Goal: Check status

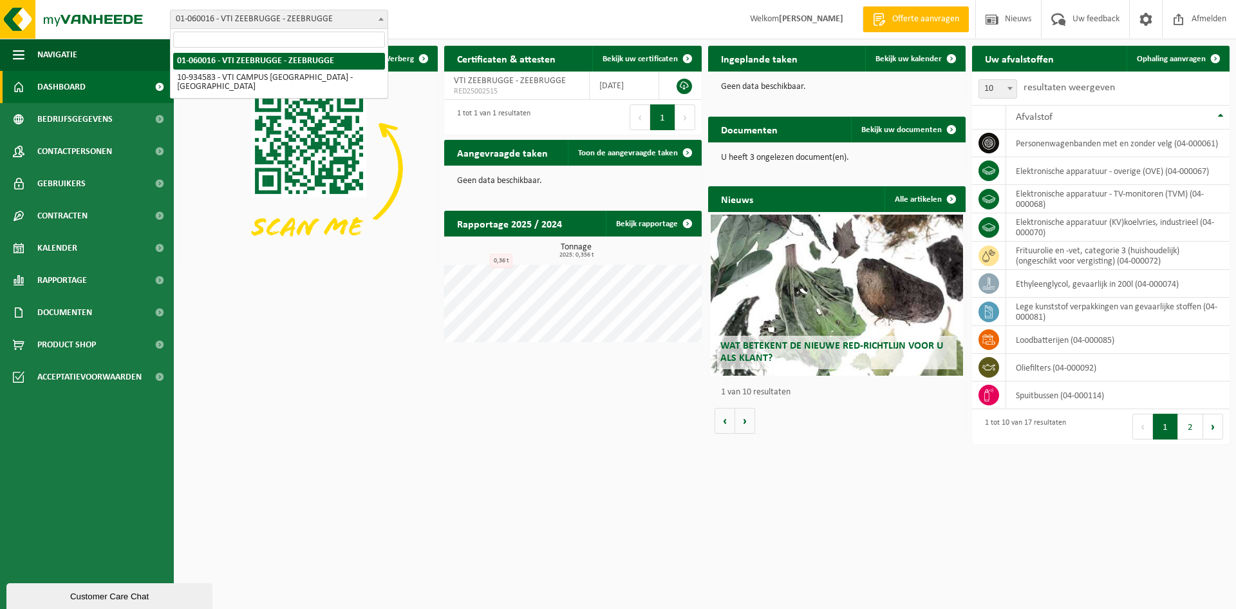
click at [353, 19] on span "01-060016 - VTI ZEEBRUGGE - ZEEBRUGGE" at bounding box center [279, 19] width 217 height 18
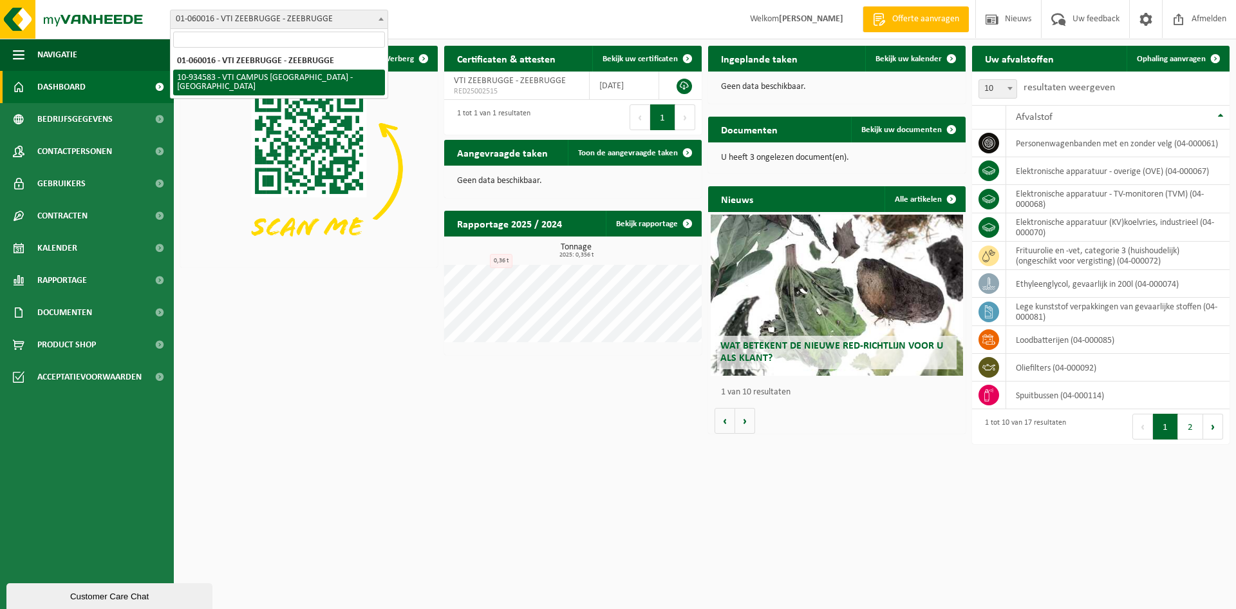
select select "136250"
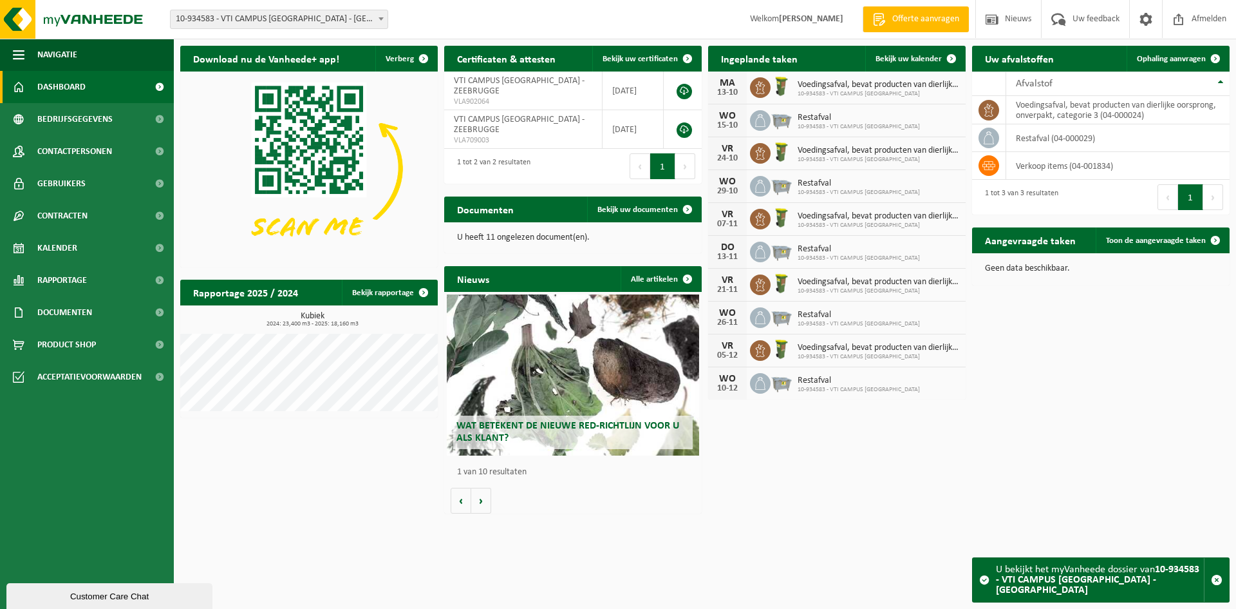
click at [835, 124] on span "10-934583 - VTI CAMPUS ZEEBRUGGE" at bounding box center [859, 127] width 122 height 8
click at [907, 57] on span "Bekijk uw kalender" at bounding box center [909, 59] width 66 height 8
